Goal: Task Accomplishment & Management: Manage account settings

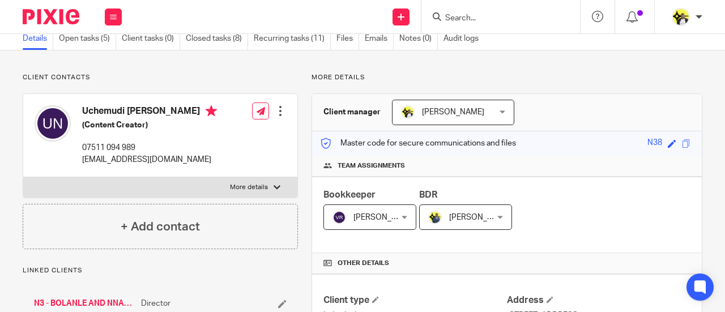
scroll to position [170, 0]
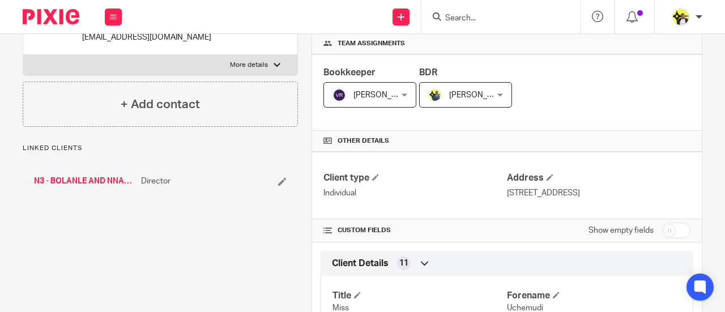
click at [102, 178] on link "N3 - BOLANLE AND NNAMZ LTD" at bounding box center [84, 181] width 101 height 11
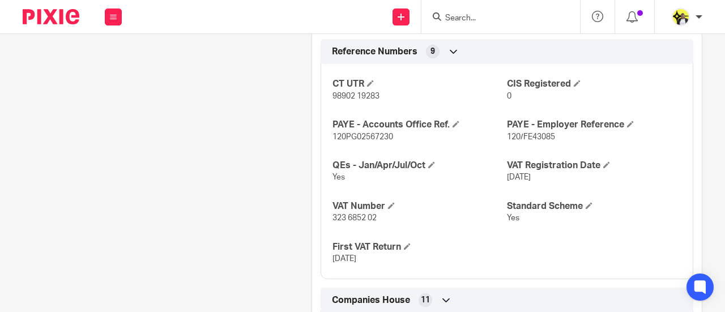
scroll to position [850, 0]
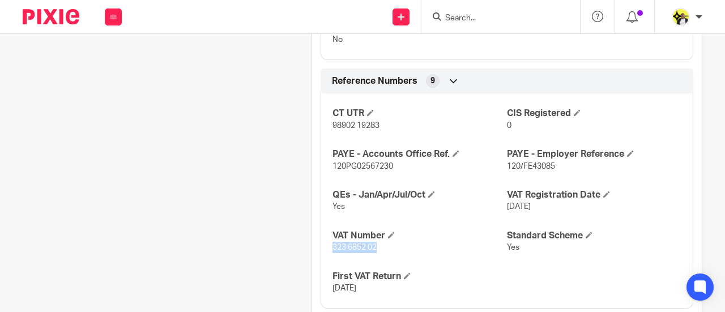
drag, startPoint x: 370, startPoint y: 245, endPoint x: 326, endPoint y: 248, distance: 43.1
click at [325, 247] on div "CT UTR 98902 19283 CIS Registered 0 PAYE - Accounts Office Ref. 120PG02567230 P…" at bounding box center [507, 197] width 373 height 224
copy span "323 6852 02"
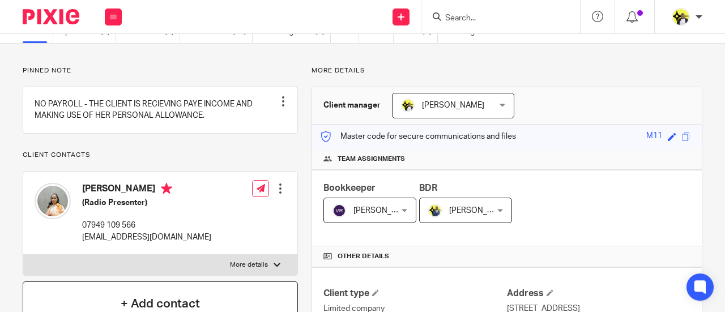
scroll to position [170, 0]
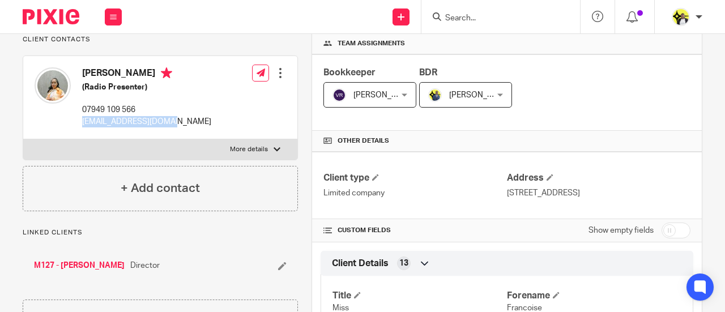
drag, startPoint x: 188, startPoint y: 134, endPoint x: 81, endPoint y: 145, distance: 107.7
click at [81, 139] on div "[PERSON_NAME] (Radio Presenter) 07949 109 566 [EMAIL_ADDRESS][DOMAIN_NAME] Edit…" at bounding box center [160, 97] width 274 height 83
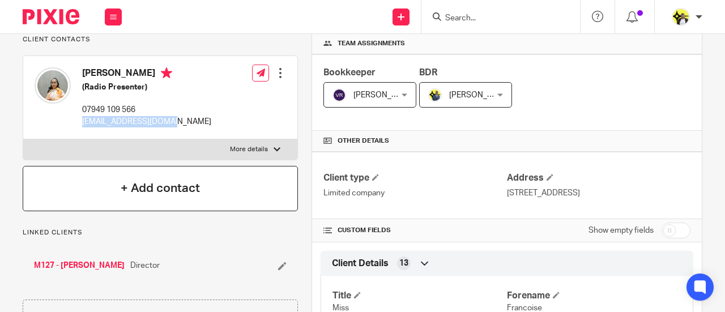
copy p "[EMAIL_ADDRESS][DOMAIN_NAME]"
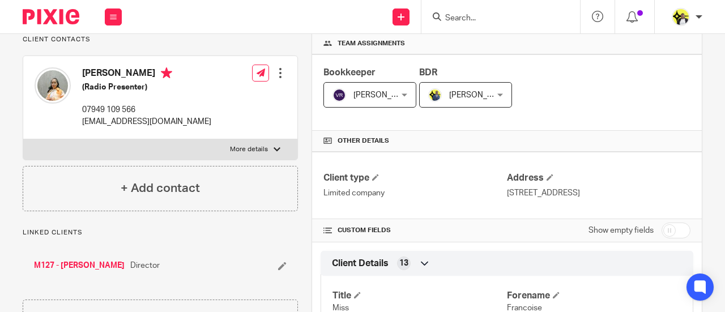
click at [462, 20] on input "Search" at bounding box center [495, 19] width 102 height 10
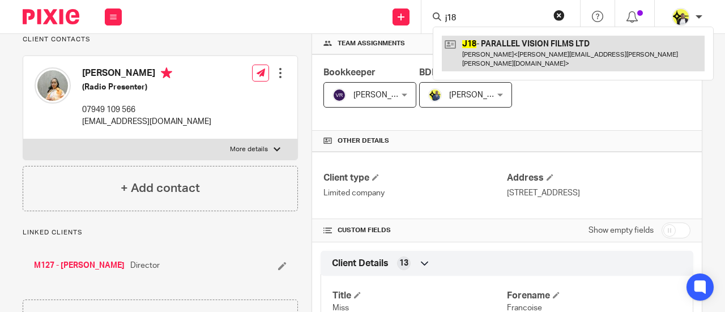
type input "j18"
click at [495, 40] on link at bounding box center [573, 53] width 263 height 35
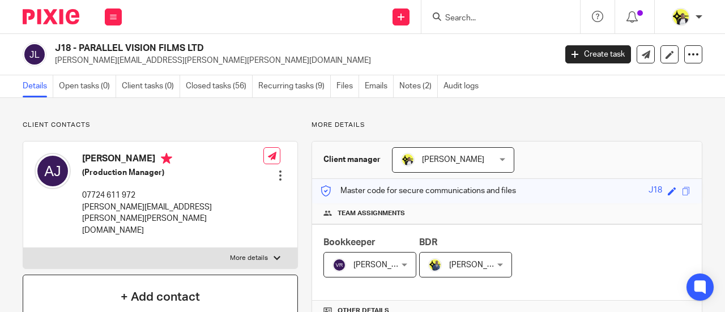
scroll to position [227, 0]
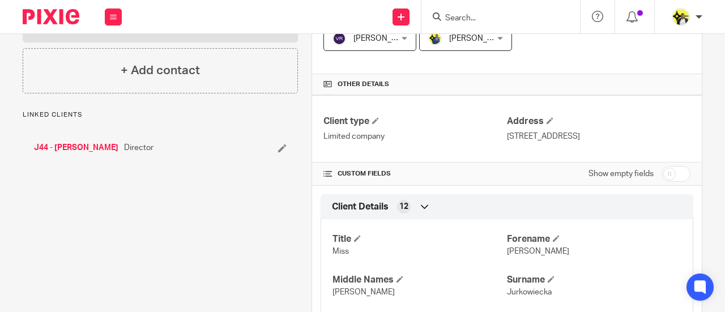
click at [61, 142] on link "J44 - [PERSON_NAME]" at bounding box center [76, 147] width 84 height 11
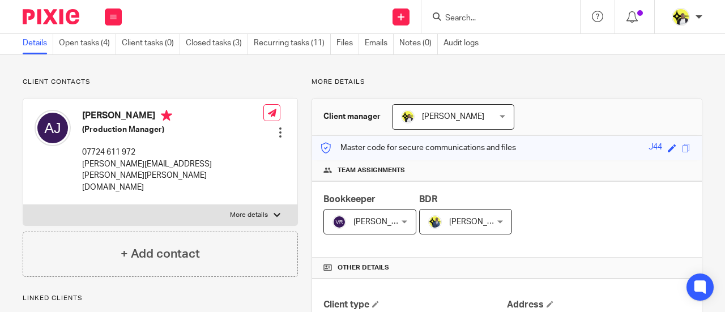
scroll to position [113, 0]
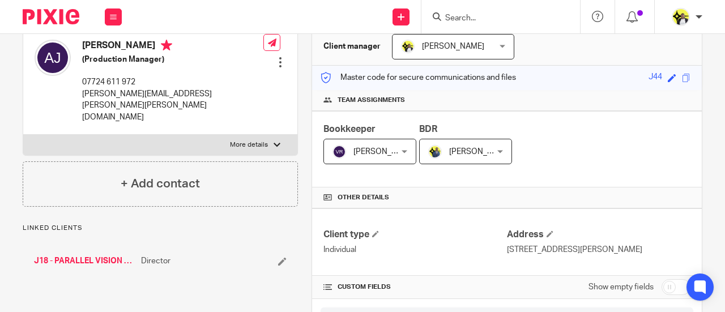
click at [70, 256] on link "J18 - PARALLEL VISION FILMS LTD" at bounding box center [84, 261] width 101 height 11
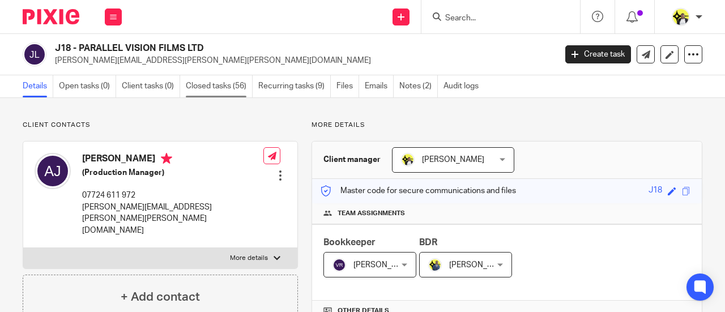
click at [229, 83] on link "Closed tasks (56)" at bounding box center [219, 86] width 67 height 22
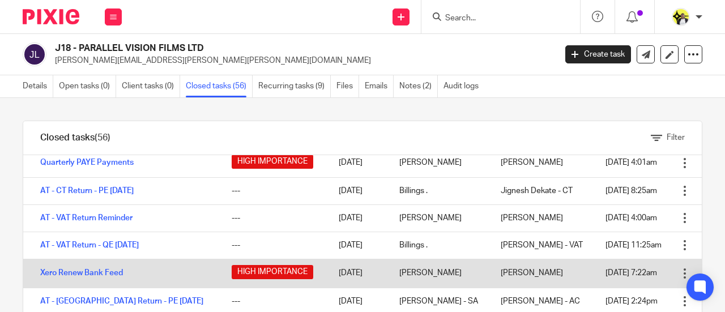
scroll to position [113, 0]
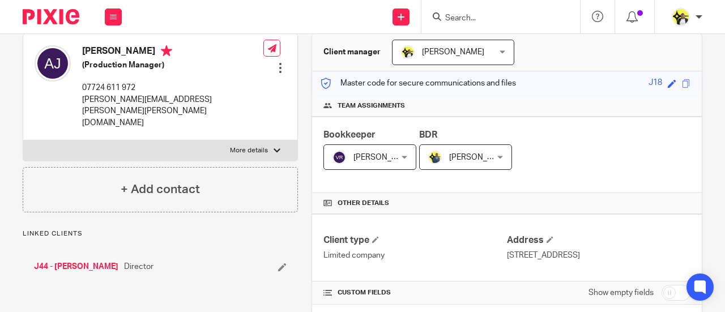
scroll to position [227, 0]
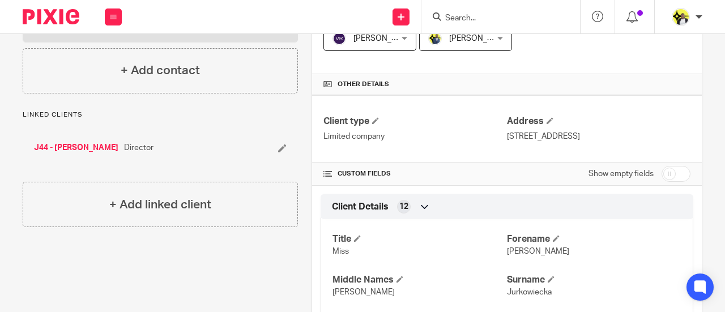
click at [79, 142] on link "J44 - [PERSON_NAME]" at bounding box center [76, 147] width 84 height 11
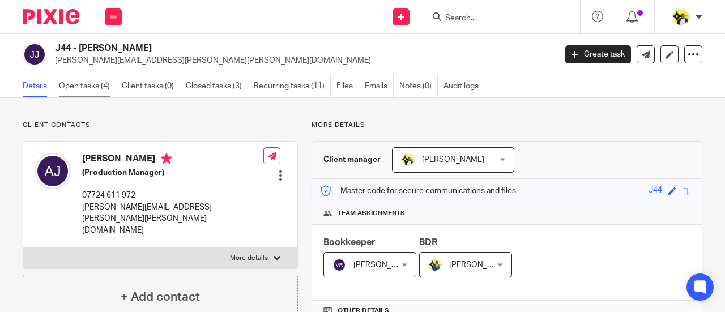
click at [104, 88] on link "Open tasks (4)" at bounding box center [87, 86] width 57 height 22
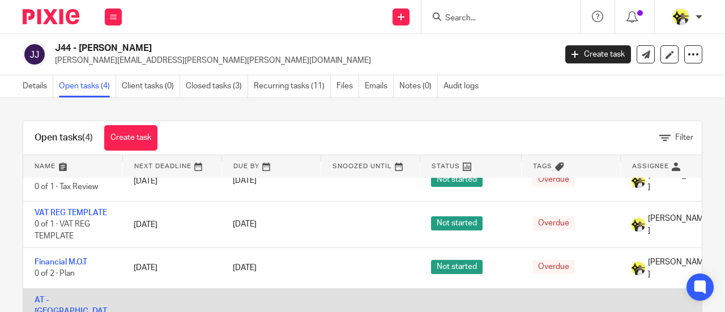
scroll to position [69, 0]
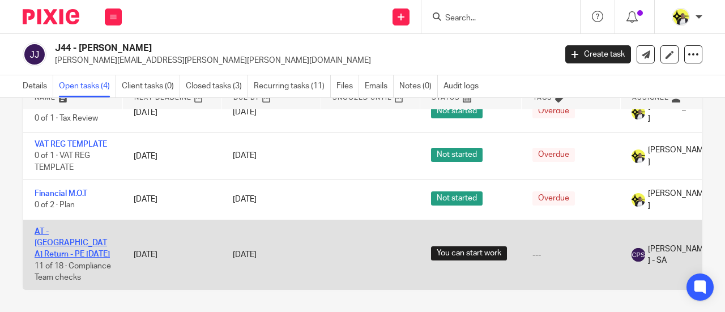
click at [47, 231] on link "AT - SA Return - PE 05-04-2025" at bounding box center [72, 243] width 75 height 31
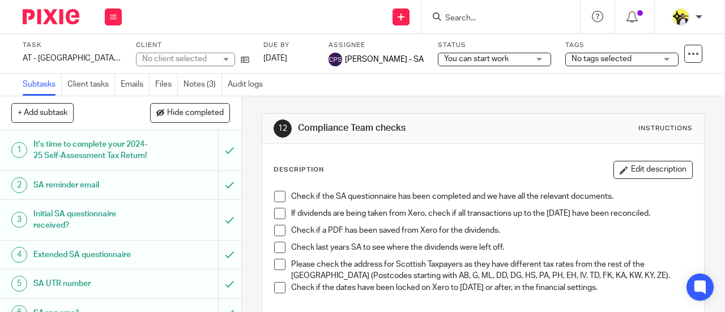
click at [664, 58] on div "No tags selected" at bounding box center [622, 60] width 113 height 14
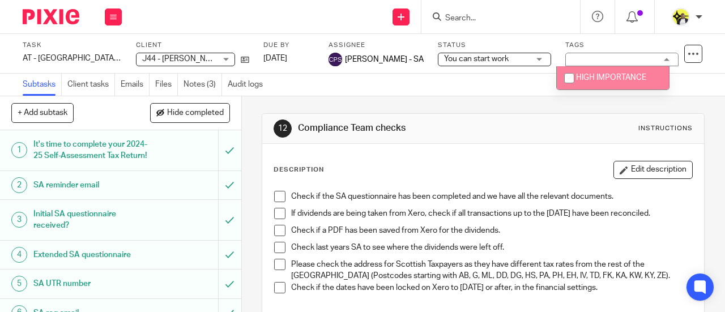
click at [633, 79] on span "HIGH IMPORTANCE" at bounding box center [611, 78] width 70 height 8
checkbox input "true"
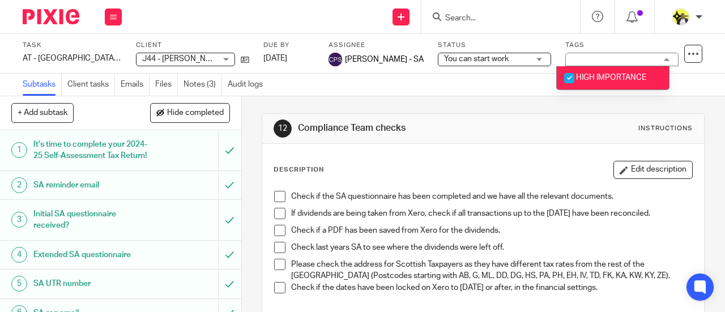
click at [426, 94] on div "Subtasks Client tasks Emails Files Notes (3) Audit logs" at bounding box center [362, 85] width 725 height 23
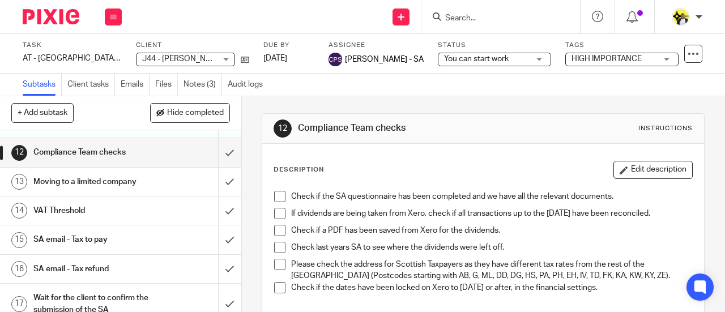
scroll to position [408, 0]
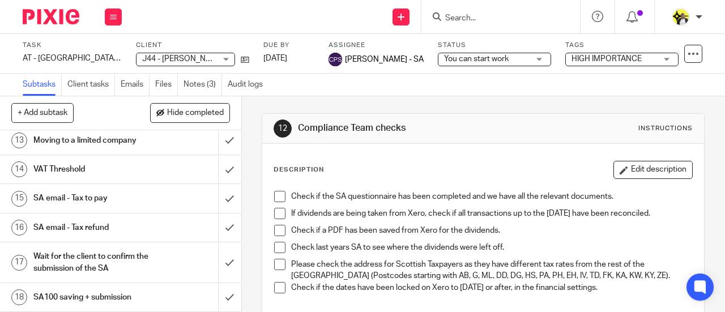
click at [83, 202] on h1 "SA email - Tax to pay" at bounding box center [91, 198] width 116 height 17
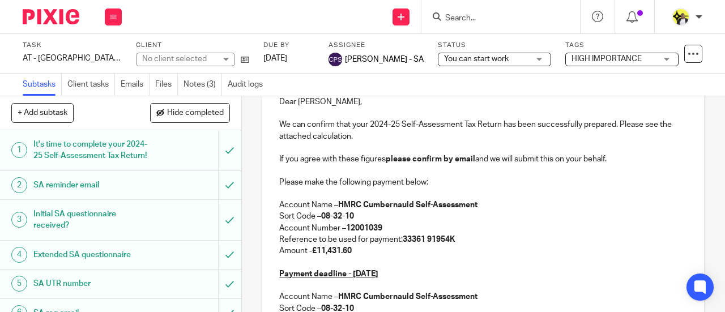
scroll to position [227, 0]
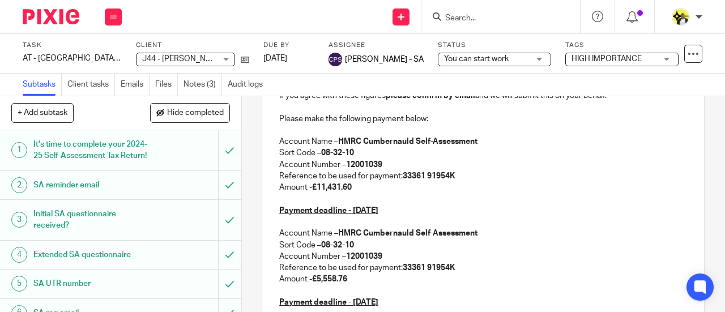
click at [481, 15] on input "Search" at bounding box center [495, 19] width 102 height 10
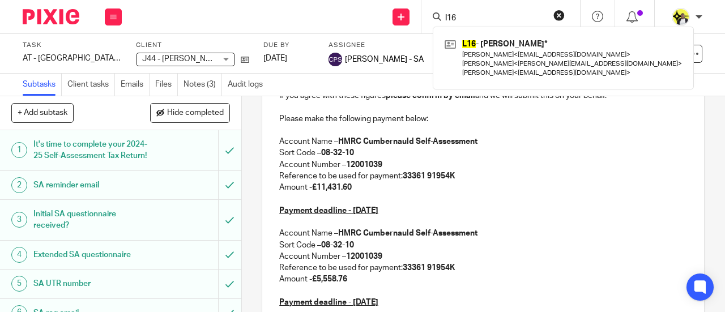
type input "l16"
click button "submit" at bounding box center [0, 0] width 0 height 0
